Goal: Task Accomplishment & Management: Use online tool/utility

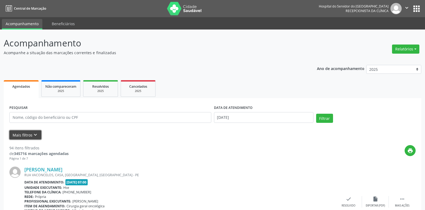
click at [23, 136] on button "Mais filtros keyboard_arrow_down" at bounding box center [25, 134] width 32 height 9
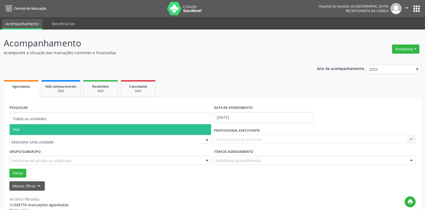
click at [40, 131] on span "Hse" at bounding box center [110, 129] width 201 height 11
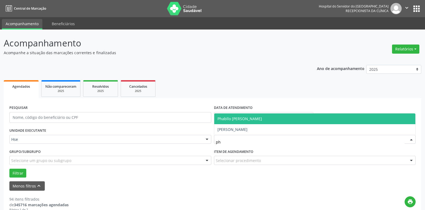
type input "pha"
click at [275, 119] on span "Phabllo [PERSON_NAME]" at bounding box center [314, 118] width 201 height 11
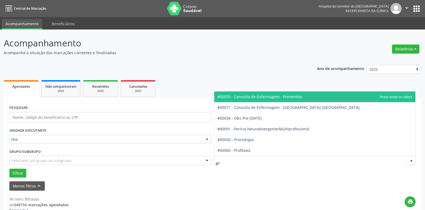
type input "pro"
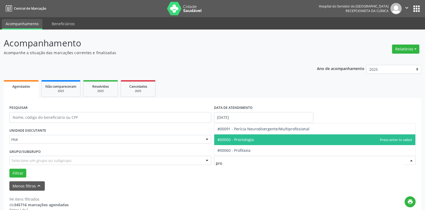
click at [261, 140] on span "#00050 - Proctologia" at bounding box center [314, 139] width 201 height 11
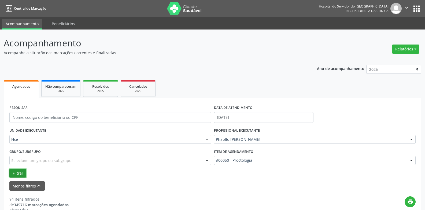
click at [17, 174] on button "Filtrar" at bounding box center [17, 173] width 17 height 9
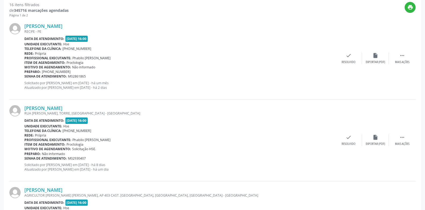
scroll to position [134, 0]
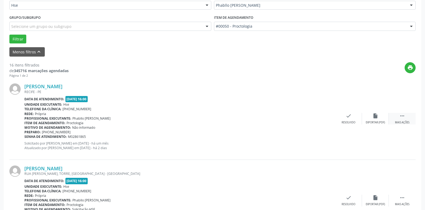
click at [401, 118] on icon "" at bounding box center [402, 116] width 6 height 6
click at [376, 118] on icon "alarm_off" at bounding box center [375, 116] width 6 height 6
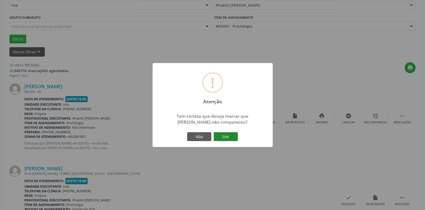
click at [230, 140] on button "Sim" at bounding box center [226, 136] width 24 height 9
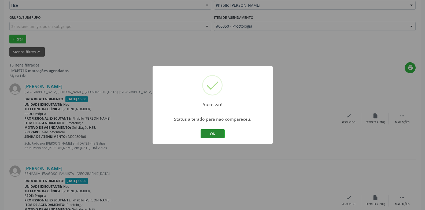
click at [217, 132] on button "OK" at bounding box center [212, 133] width 24 height 9
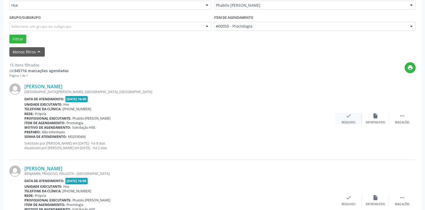
click at [349, 117] on icon "check" at bounding box center [348, 116] width 6 height 6
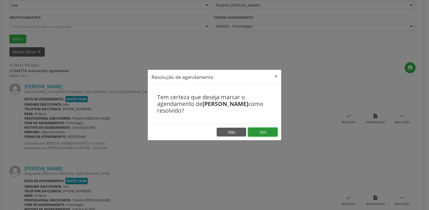
click at [268, 132] on button "Sim" at bounding box center [262, 132] width 29 height 9
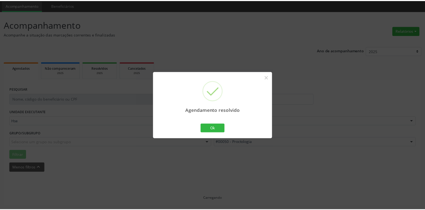
scroll to position [18, 0]
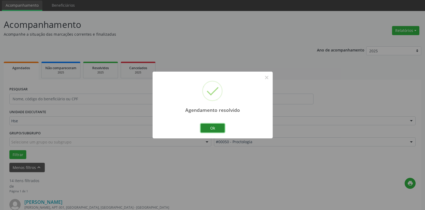
click at [213, 128] on button "Ok" at bounding box center [212, 128] width 24 height 9
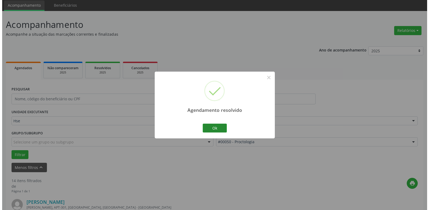
scroll to position [134, 0]
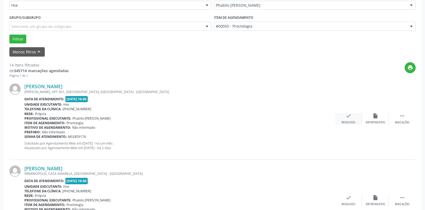
click at [347, 121] on div "Resolvido" at bounding box center [348, 123] width 14 height 4
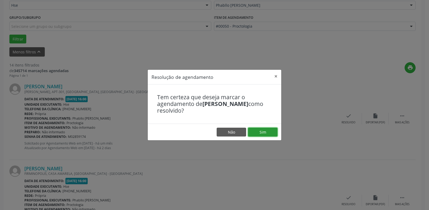
click at [262, 134] on button "Sim" at bounding box center [262, 132] width 29 height 9
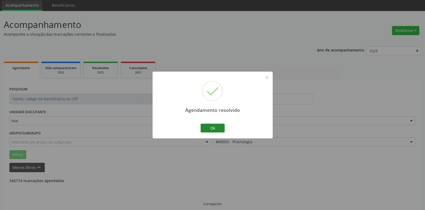
scroll to position [24, 0]
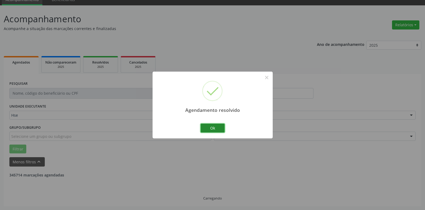
click at [215, 128] on button "Ok" at bounding box center [212, 128] width 24 height 9
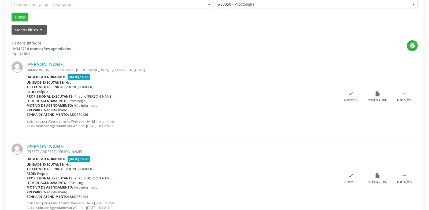
scroll to position [158, 0]
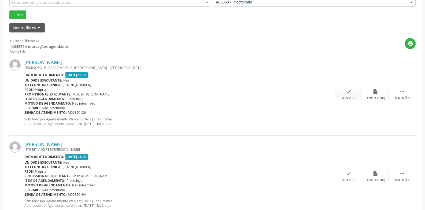
click at [349, 94] on icon "check" at bounding box center [348, 92] width 6 height 6
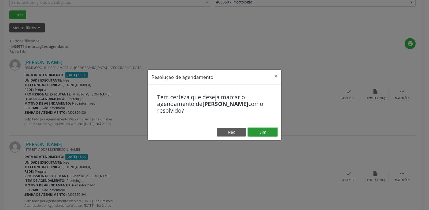
click at [265, 135] on button "Sim" at bounding box center [262, 132] width 29 height 9
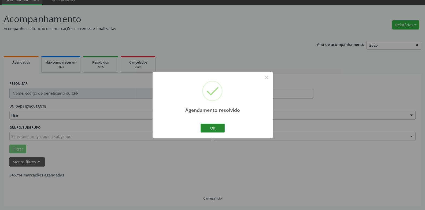
click at [215, 128] on button "Ok" at bounding box center [212, 128] width 24 height 9
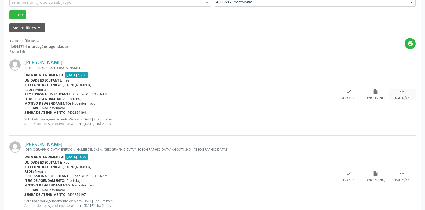
click at [401, 94] on icon "" at bounding box center [402, 92] width 6 height 6
click at [377, 95] on div "alarm_off Não compareceu" at bounding box center [375, 95] width 27 height 12
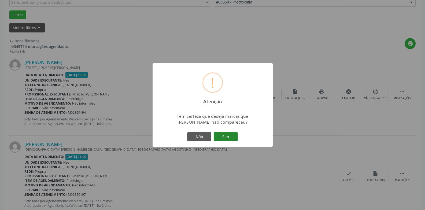
click at [228, 136] on button "Sim" at bounding box center [226, 136] width 24 height 9
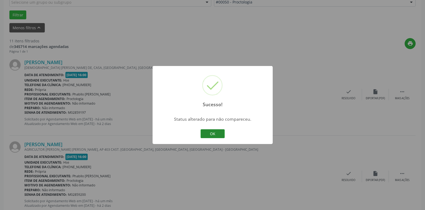
click at [221, 137] on button "OK" at bounding box center [212, 133] width 24 height 9
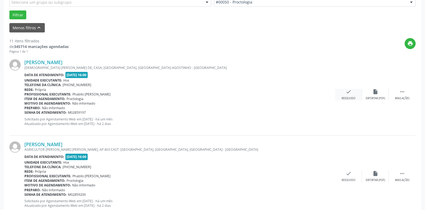
click at [345, 96] on div "check Resolvido" at bounding box center [348, 95] width 27 height 12
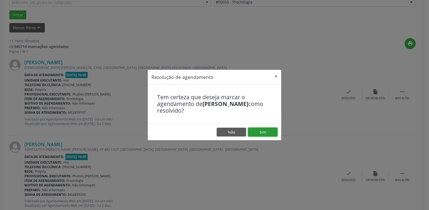
click at [264, 133] on button "Sim" at bounding box center [262, 132] width 29 height 9
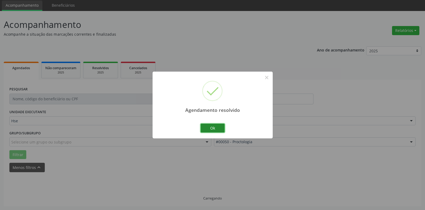
click at [217, 128] on button "Ok" at bounding box center [212, 128] width 24 height 9
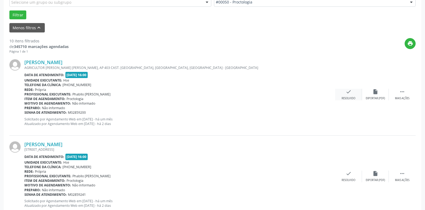
click at [350, 94] on icon "check" at bounding box center [348, 92] width 6 height 6
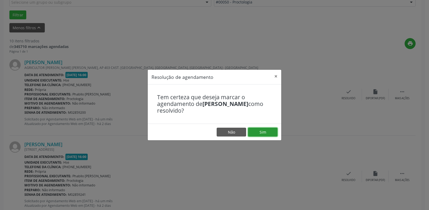
click at [262, 132] on button "Sim" at bounding box center [262, 132] width 29 height 9
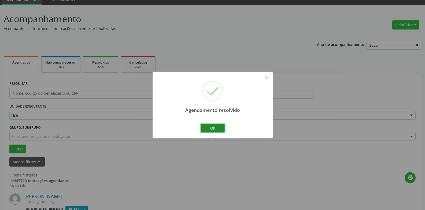
click at [215, 128] on button "Ok" at bounding box center [212, 128] width 24 height 9
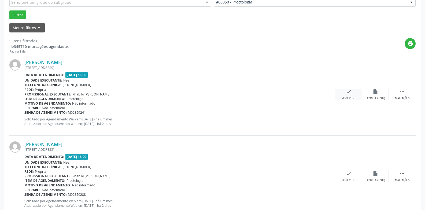
click at [346, 94] on icon "check" at bounding box center [348, 92] width 6 height 6
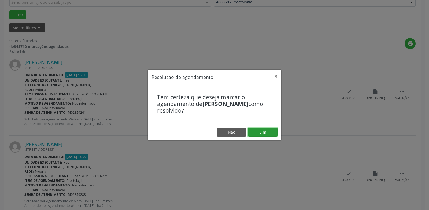
click at [263, 134] on button "Sim" at bounding box center [262, 132] width 29 height 9
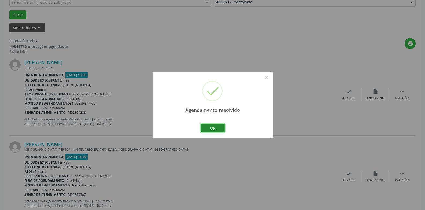
click at [213, 129] on button "Ok" at bounding box center [212, 128] width 24 height 9
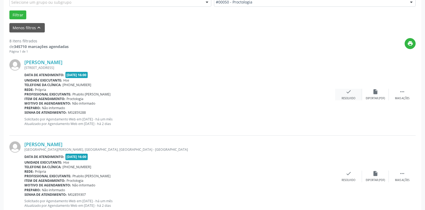
click at [347, 95] on div "check Resolvido" at bounding box center [348, 95] width 27 height 12
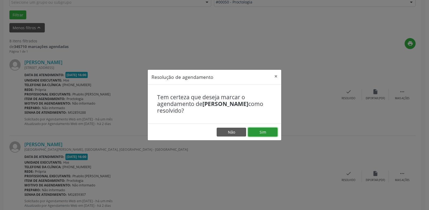
click at [265, 133] on button "Sim" at bounding box center [262, 132] width 29 height 9
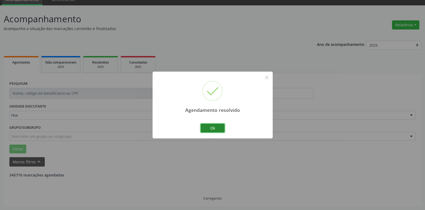
click at [211, 128] on button "Ok" at bounding box center [212, 128] width 24 height 9
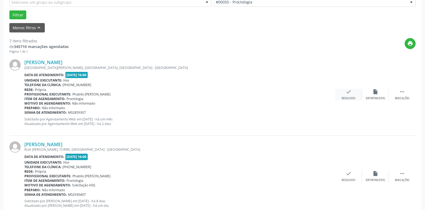
click at [349, 94] on icon "check" at bounding box center [348, 92] width 6 height 6
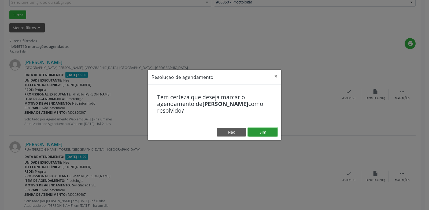
click at [265, 133] on button "Sim" at bounding box center [262, 132] width 29 height 9
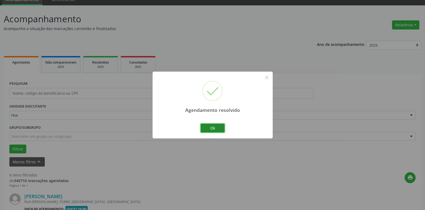
click at [215, 129] on button "Ok" at bounding box center [212, 128] width 24 height 9
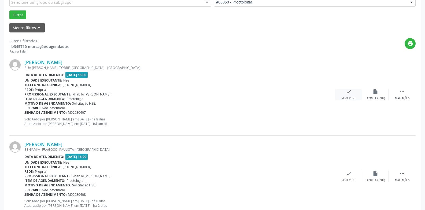
click at [350, 95] on div "check Resolvido" at bounding box center [348, 95] width 27 height 12
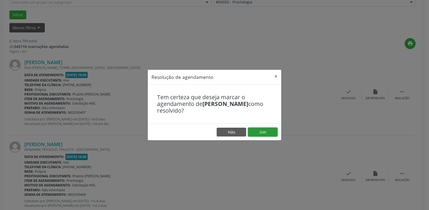
click at [265, 131] on button "Sim" at bounding box center [262, 132] width 29 height 9
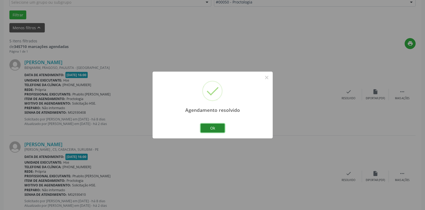
click at [210, 128] on button "Ok" at bounding box center [212, 128] width 24 height 9
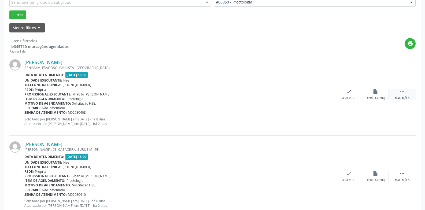
click at [402, 94] on icon "" at bounding box center [402, 92] width 6 height 6
click at [372, 97] on div "Não compareceu" at bounding box center [375, 98] width 23 height 4
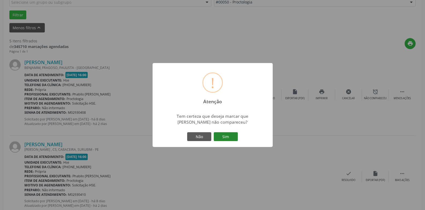
click at [230, 141] on button "Sim" at bounding box center [226, 136] width 24 height 9
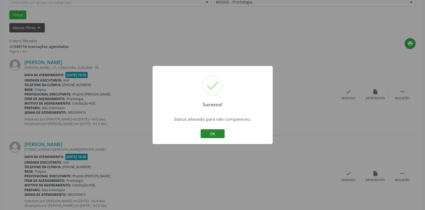
click at [216, 133] on button "OK" at bounding box center [212, 133] width 24 height 9
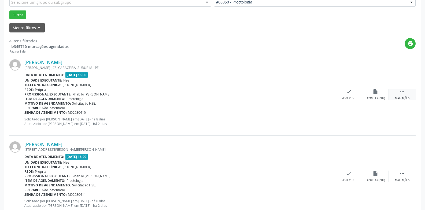
drag, startPoint x: 401, startPoint y: 96, endPoint x: 394, endPoint y: 96, distance: 7.0
click at [401, 96] on div " Mais ações" at bounding box center [402, 95] width 27 height 12
click at [375, 95] on div "alarm_off Não compareceu" at bounding box center [375, 95] width 27 height 12
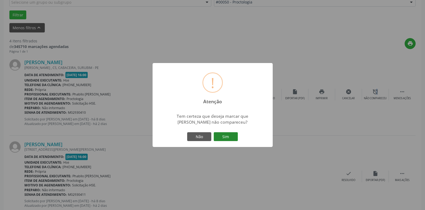
click at [232, 138] on button "Sim" at bounding box center [226, 136] width 24 height 9
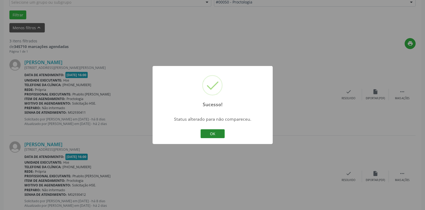
click at [215, 135] on button "OK" at bounding box center [212, 133] width 24 height 9
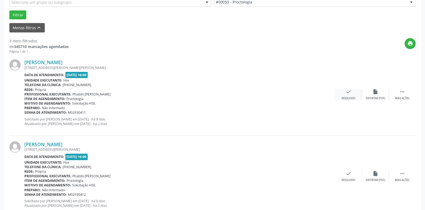
click at [351, 97] on div "Resolvido" at bounding box center [348, 98] width 14 height 4
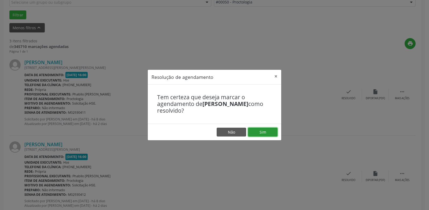
click at [265, 130] on button "Sim" at bounding box center [262, 132] width 29 height 9
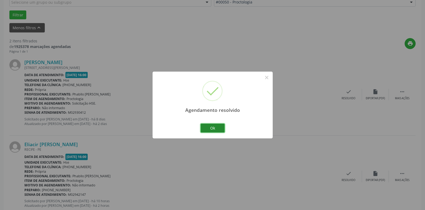
click at [215, 128] on button "Ok" at bounding box center [212, 128] width 24 height 9
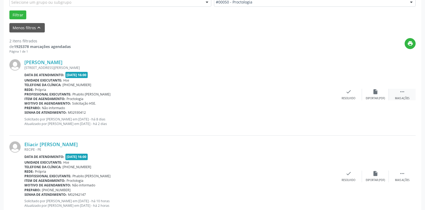
click at [403, 95] on div " Mais ações" at bounding box center [402, 95] width 27 height 12
click at [375, 94] on icon "alarm_off" at bounding box center [375, 92] width 6 height 6
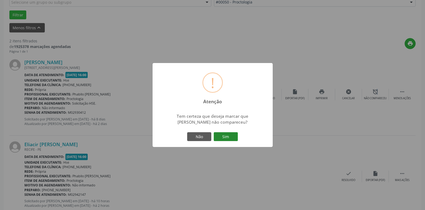
click at [231, 137] on button "Sim" at bounding box center [226, 136] width 24 height 9
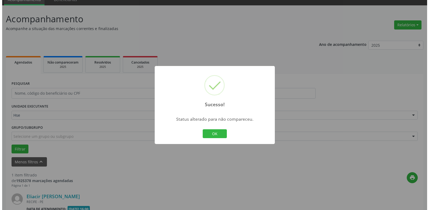
scroll to position [93, 0]
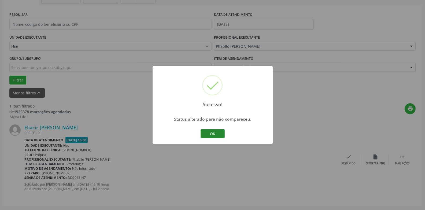
click at [210, 133] on button "OK" at bounding box center [212, 133] width 24 height 9
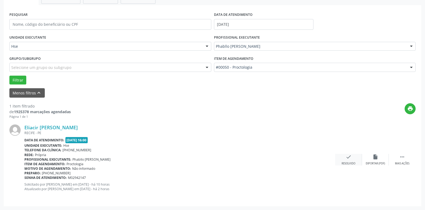
click at [349, 164] on div "Resolvido" at bounding box center [348, 164] width 14 height 4
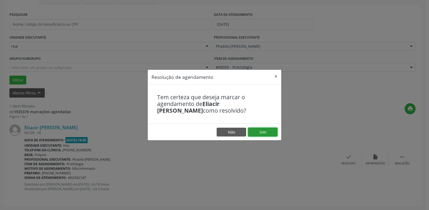
click at [265, 129] on button "Sim" at bounding box center [262, 132] width 29 height 9
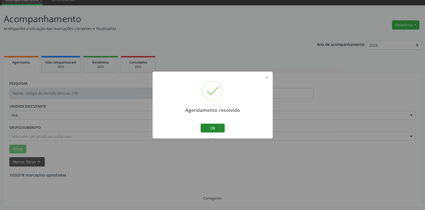
scroll to position [7, 0]
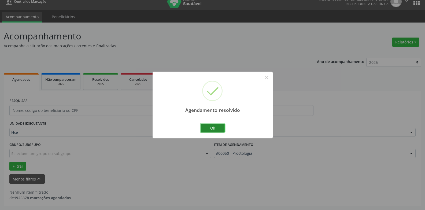
click at [210, 130] on button "Ok" at bounding box center [212, 128] width 24 height 9
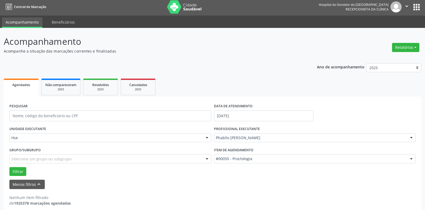
scroll to position [0, 0]
